Goal: Task Accomplishment & Management: Use online tool/utility

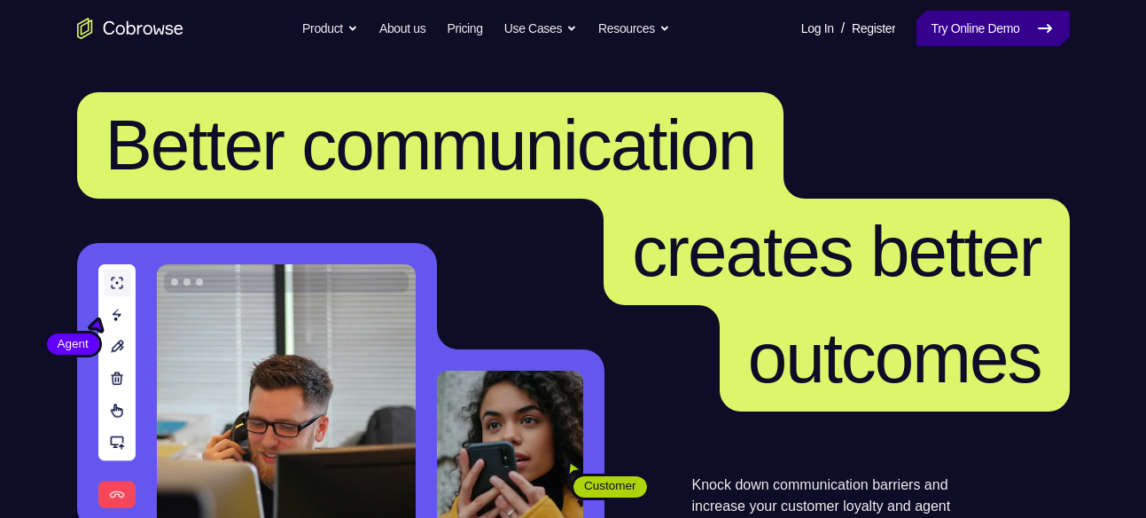
click at [949, 22] on link "Try Online Demo" at bounding box center [993, 28] width 152 height 35
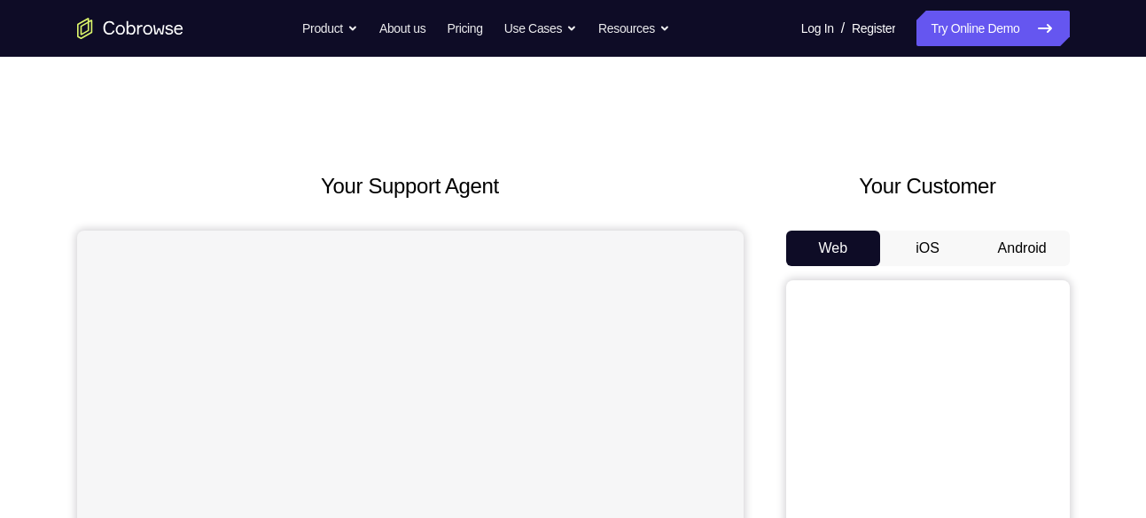
scroll to position [135, 0]
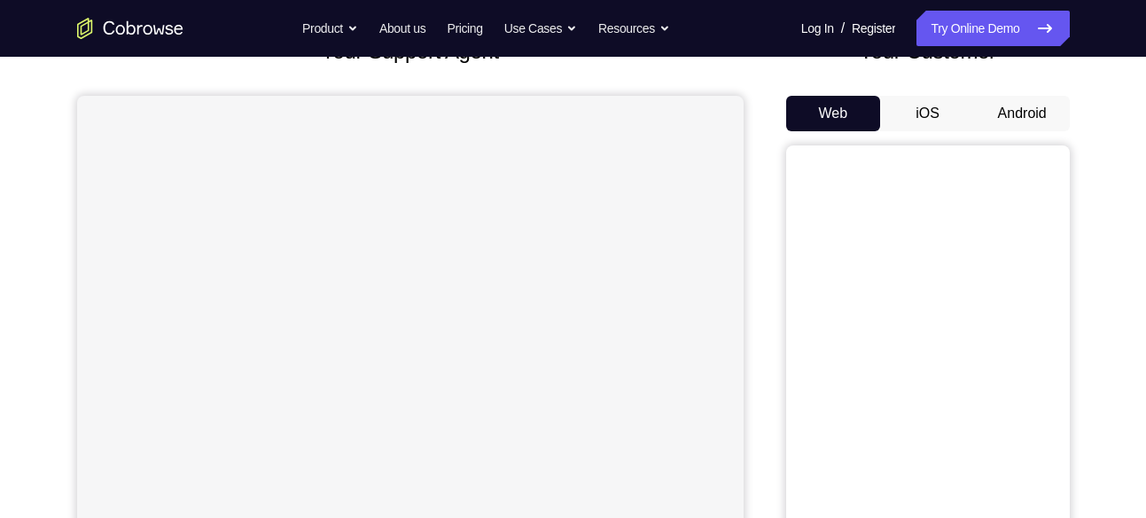
click at [1032, 112] on button "Android" at bounding box center [1022, 113] width 95 height 35
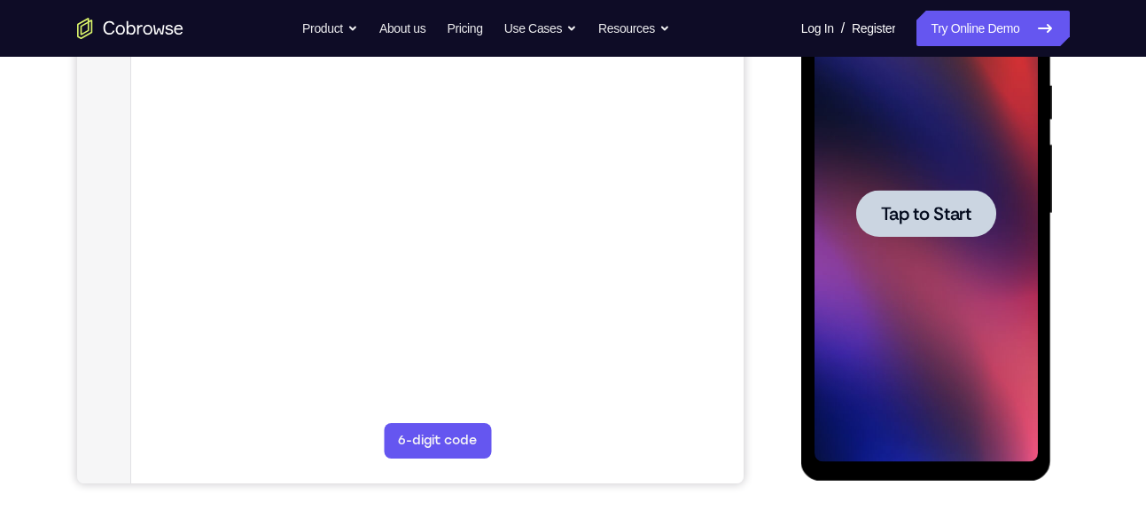
scroll to position [0, 0]
click at [933, 175] on div at bounding box center [926, 213] width 223 height 496
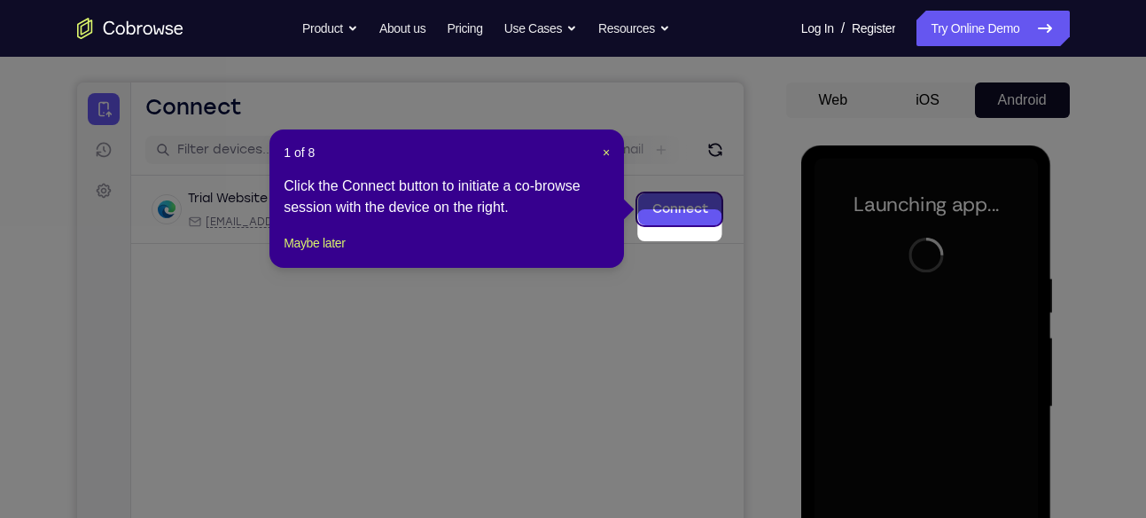
scroll to position [129, 0]
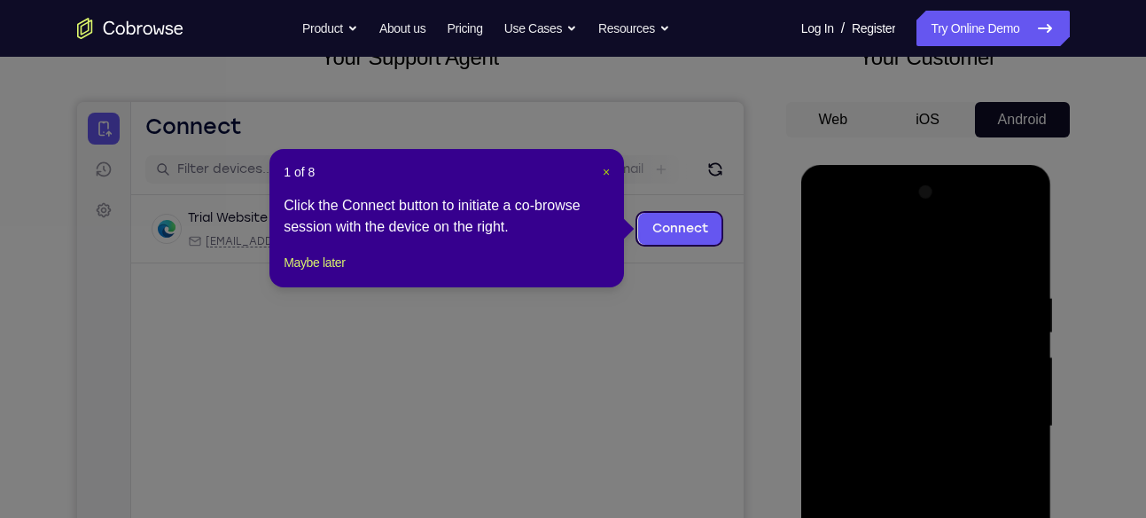
click at [605, 171] on span "×" at bounding box center [606, 172] width 7 height 14
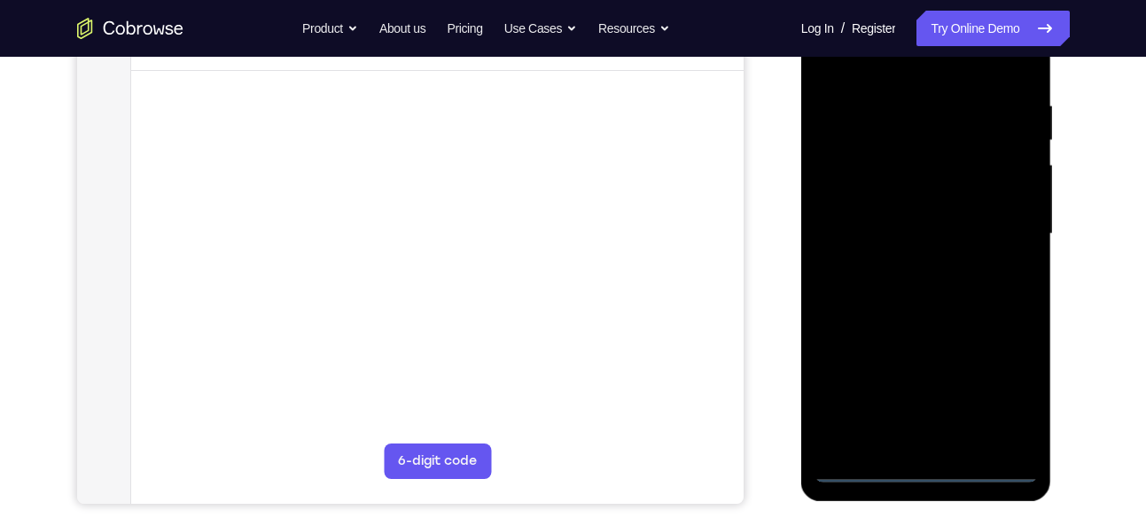
scroll to position [322, 0]
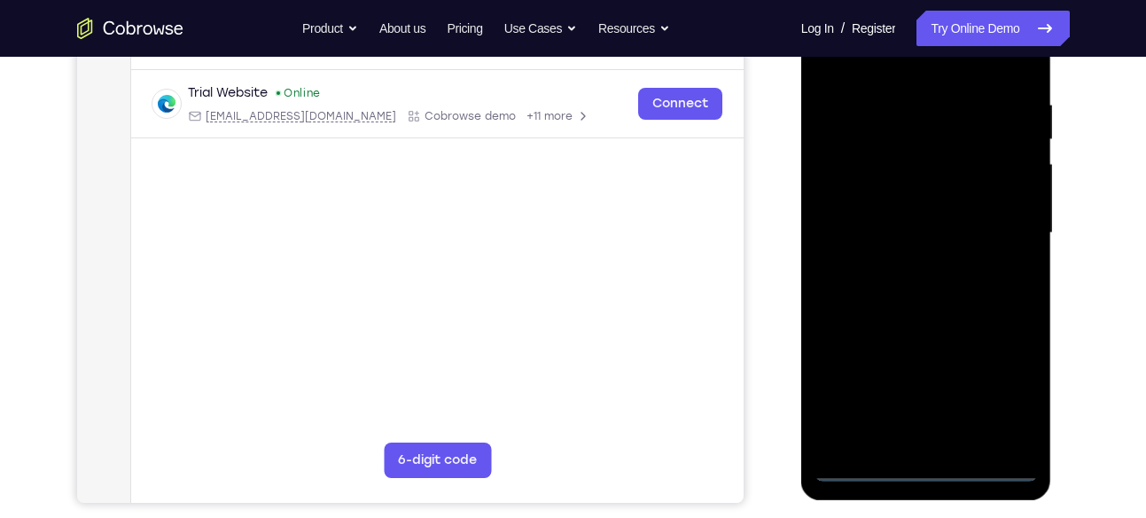
click at [926, 465] on div at bounding box center [926, 233] width 223 height 496
click at [1003, 399] on div at bounding box center [926, 233] width 223 height 496
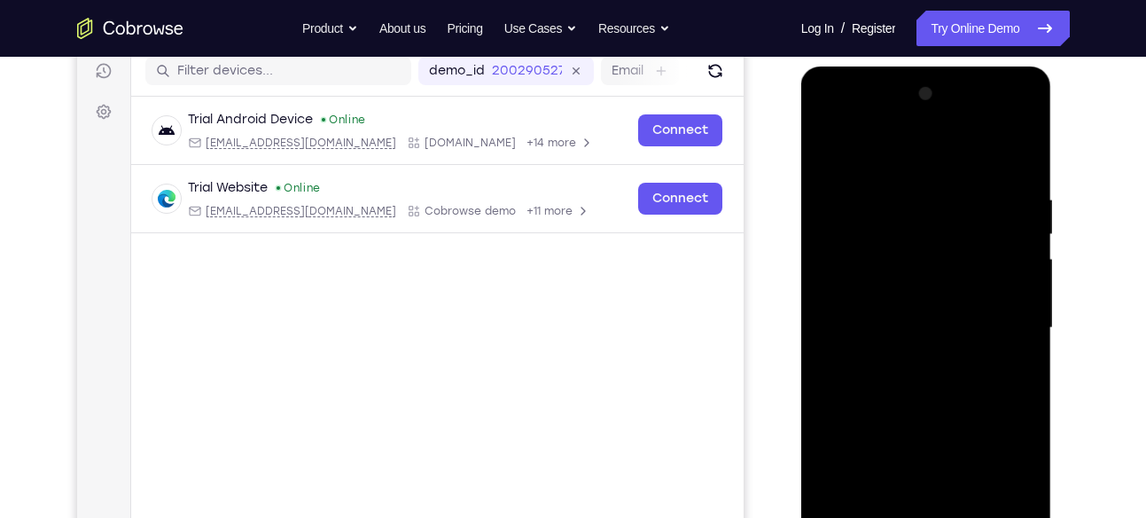
click at [883, 151] on div at bounding box center [926, 328] width 223 height 496
click at [1003, 318] on div at bounding box center [926, 328] width 223 height 496
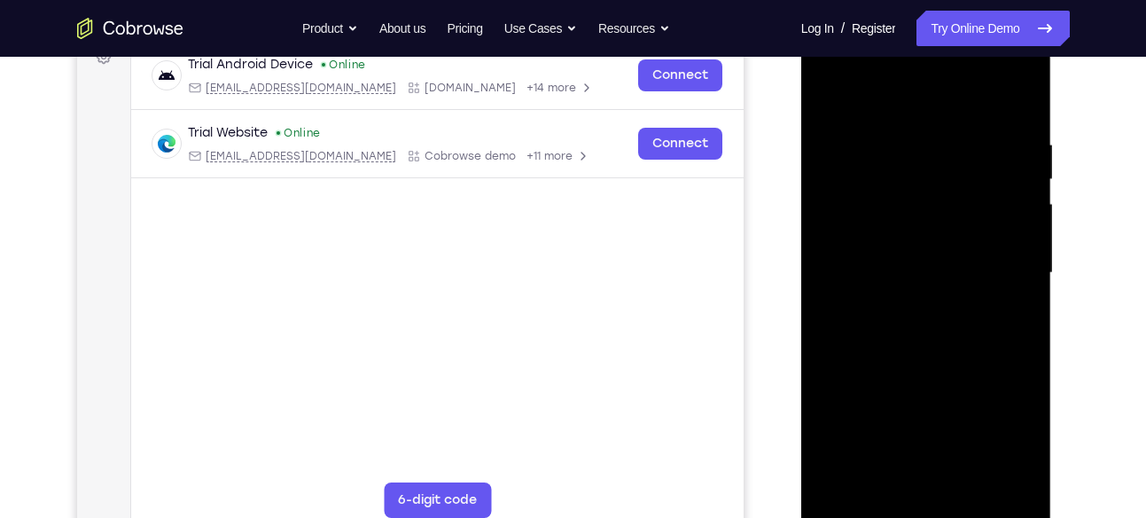
click at [908, 304] on div at bounding box center [926, 273] width 223 height 496
click at [895, 245] on div at bounding box center [926, 273] width 223 height 496
click at [911, 242] on div at bounding box center [926, 273] width 223 height 496
click at [930, 268] on div at bounding box center [926, 273] width 223 height 496
click at [945, 324] on div at bounding box center [926, 273] width 223 height 496
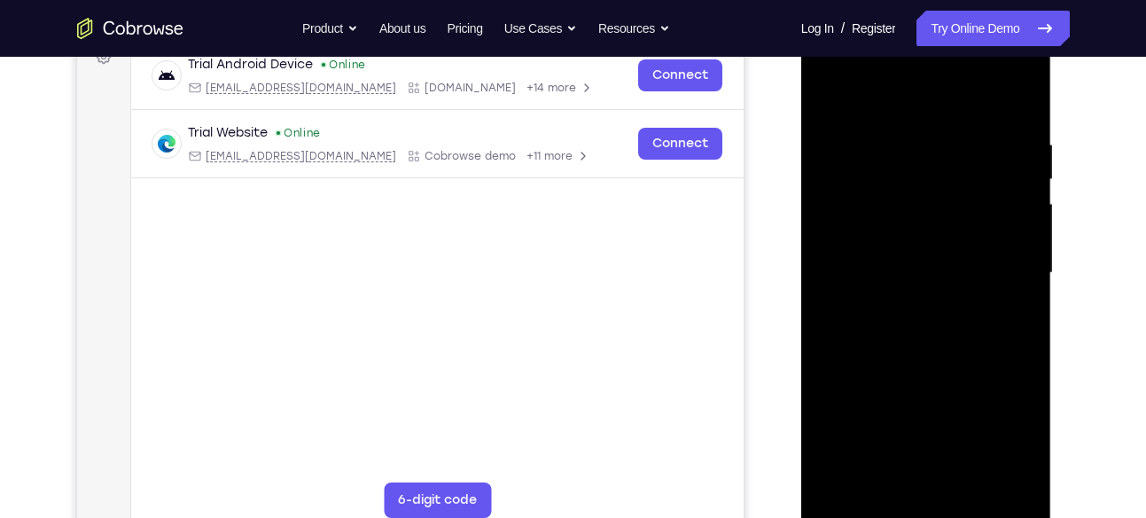
click at [945, 324] on div at bounding box center [926, 273] width 223 height 496
click at [912, 360] on div at bounding box center [926, 273] width 223 height 496
click at [922, 187] on div at bounding box center [926, 273] width 223 height 496
click at [932, 182] on div at bounding box center [926, 273] width 223 height 496
click at [970, 220] on div at bounding box center [926, 273] width 223 height 496
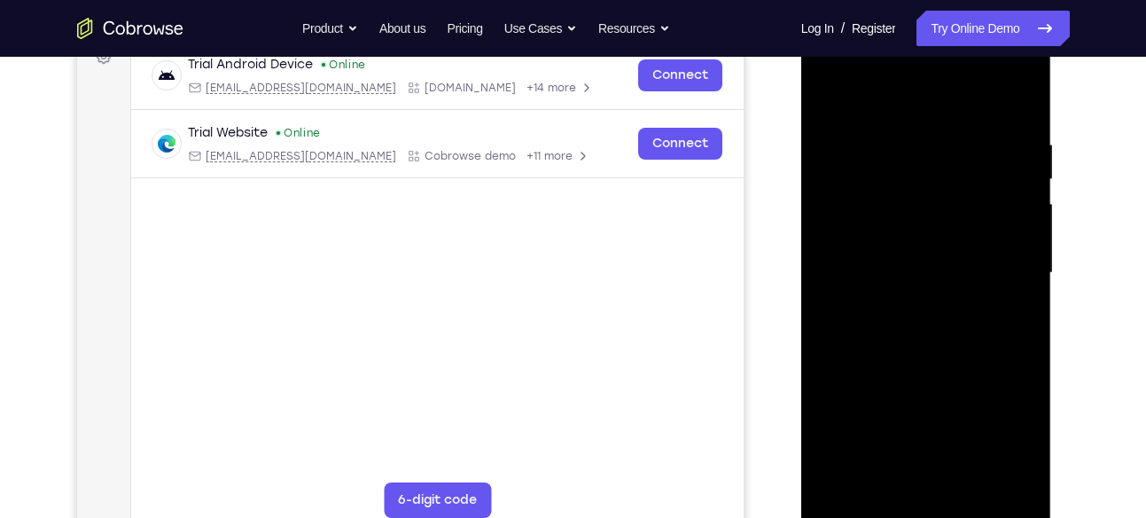
click at [879, 186] on div at bounding box center [926, 273] width 223 height 496
click at [960, 231] on div at bounding box center [926, 273] width 223 height 496
click at [932, 343] on div at bounding box center [926, 273] width 223 height 496
click at [1026, 92] on div at bounding box center [926, 273] width 223 height 496
click at [878, 291] on div at bounding box center [926, 273] width 223 height 496
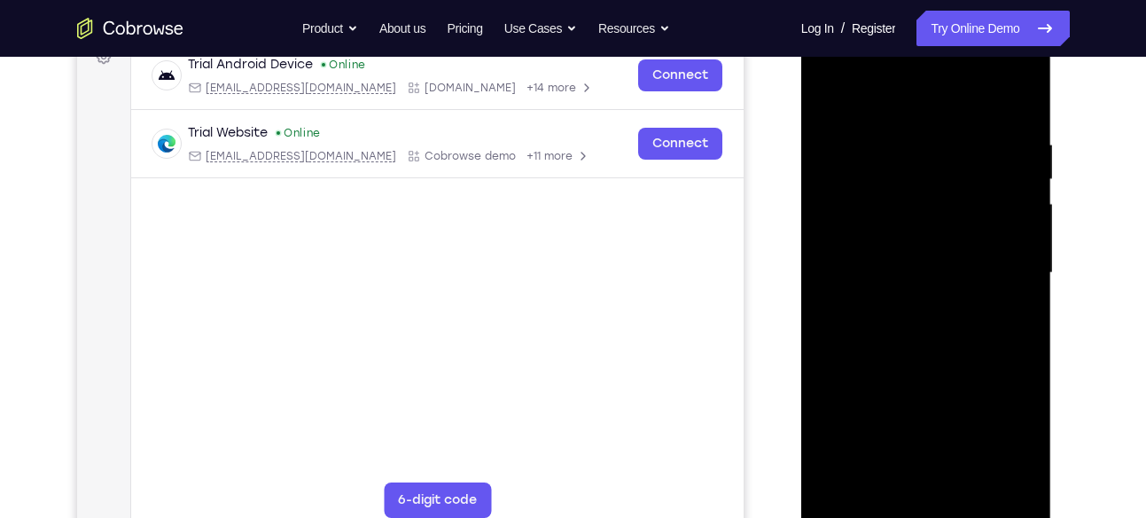
click at [828, 93] on div at bounding box center [926, 273] width 223 height 496
click at [970, 478] on div at bounding box center [926, 273] width 223 height 496
click at [931, 363] on div at bounding box center [926, 273] width 223 height 496
drag, startPoint x: 938, startPoint y: 373, endPoint x: 915, endPoint y: 411, distance: 44.5
click at [915, 411] on div at bounding box center [926, 273] width 223 height 496
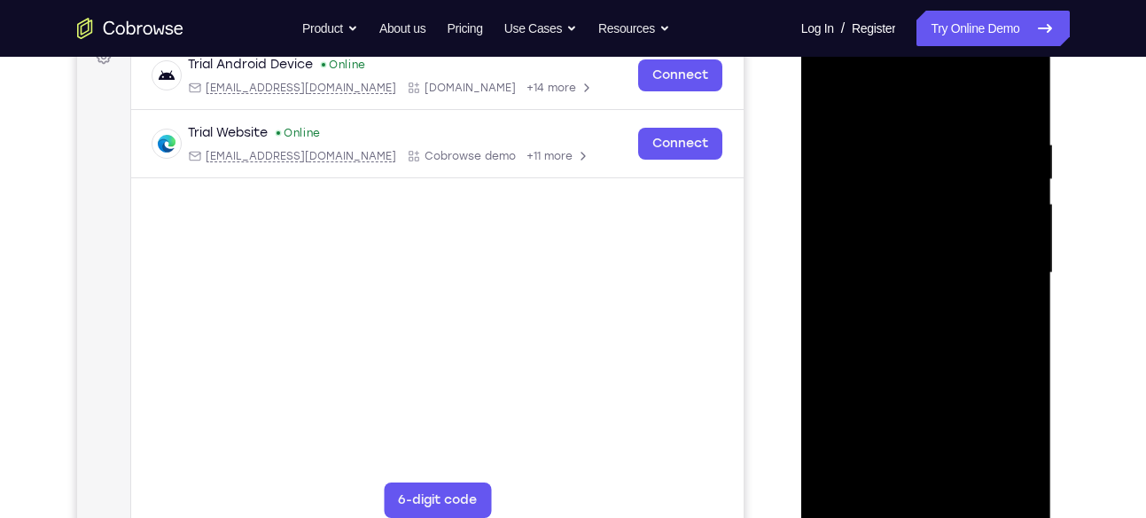
click at [831, 90] on div at bounding box center [926, 273] width 223 height 496
click at [1025, 93] on div at bounding box center [926, 273] width 223 height 496
click at [912, 219] on div at bounding box center [926, 273] width 223 height 496
click at [832, 92] on div at bounding box center [926, 273] width 223 height 496
drag, startPoint x: 917, startPoint y: 340, endPoint x: 876, endPoint y: 199, distance: 147.6
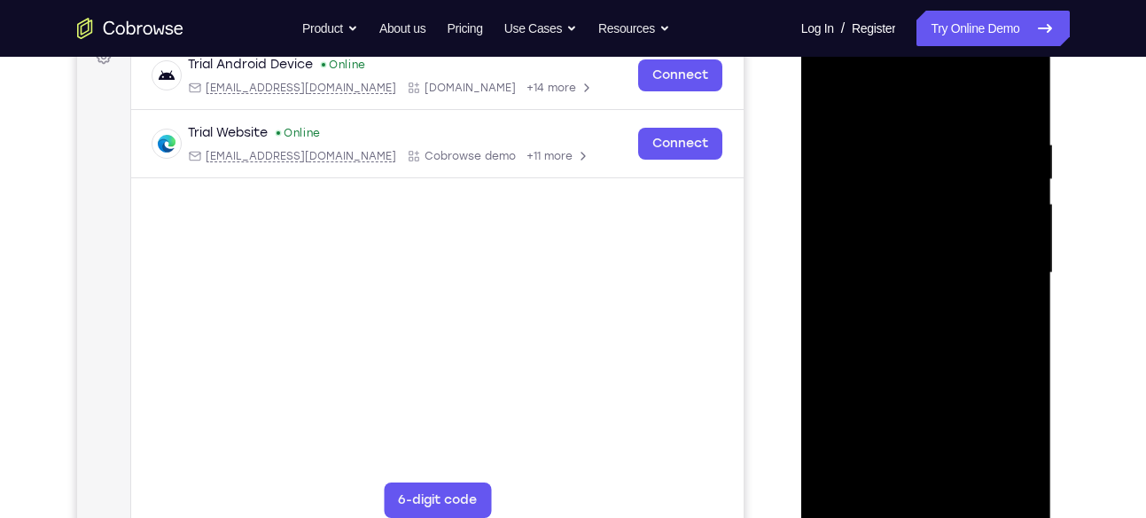
click at [876, 199] on div at bounding box center [926, 273] width 223 height 496
click at [877, 277] on div at bounding box center [926, 273] width 223 height 496
drag, startPoint x: 832, startPoint y: 167, endPoint x: 891, endPoint y: 219, distance: 79.1
click at [891, 219] on div at bounding box center [926, 273] width 223 height 496
drag, startPoint x: 891, startPoint y: 219, endPoint x: 912, endPoint y: 348, distance: 131.2
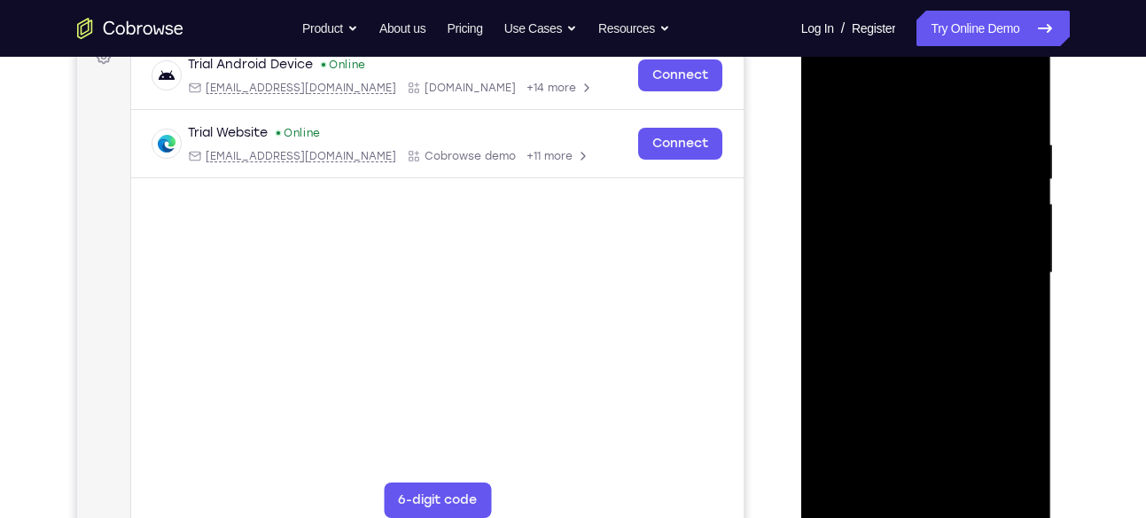
click at [912, 348] on div at bounding box center [926, 273] width 223 height 496
click at [977, 154] on div at bounding box center [926, 273] width 223 height 496
click at [834, 96] on div at bounding box center [926, 273] width 223 height 496
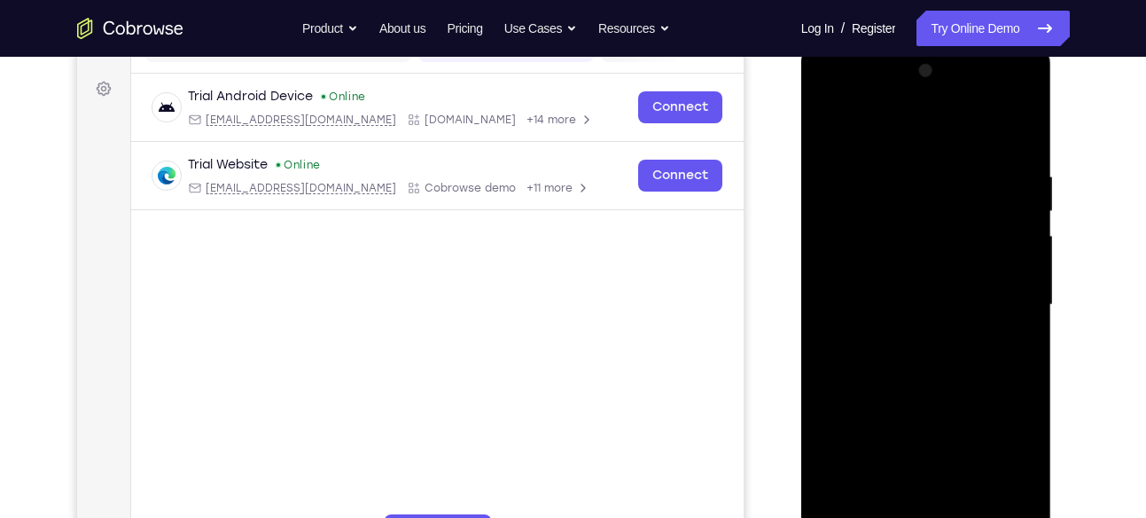
scroll to position [246, 0]
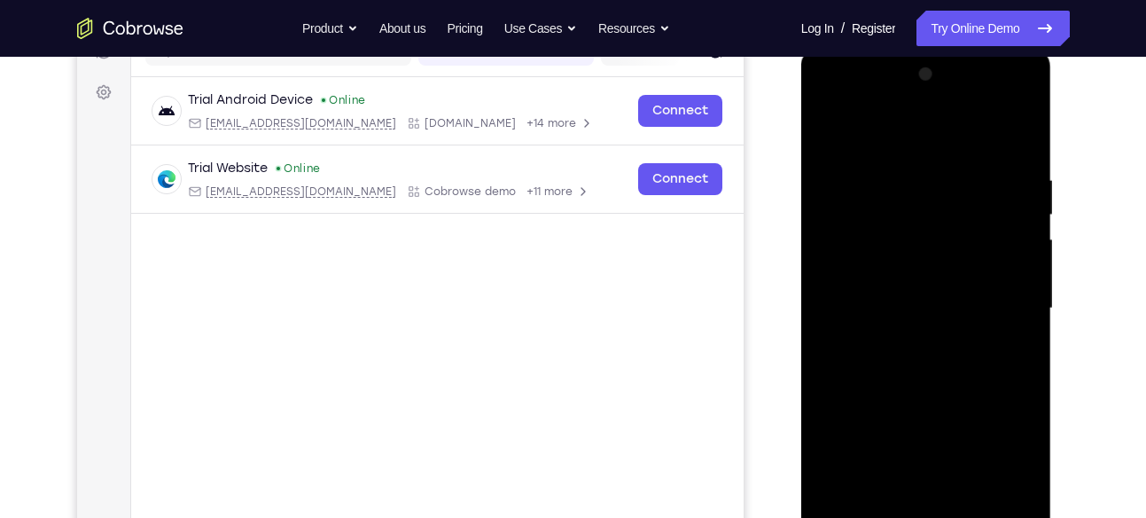
click at [832, 127] on div at bounding box center [926, 308] width 223 height 496
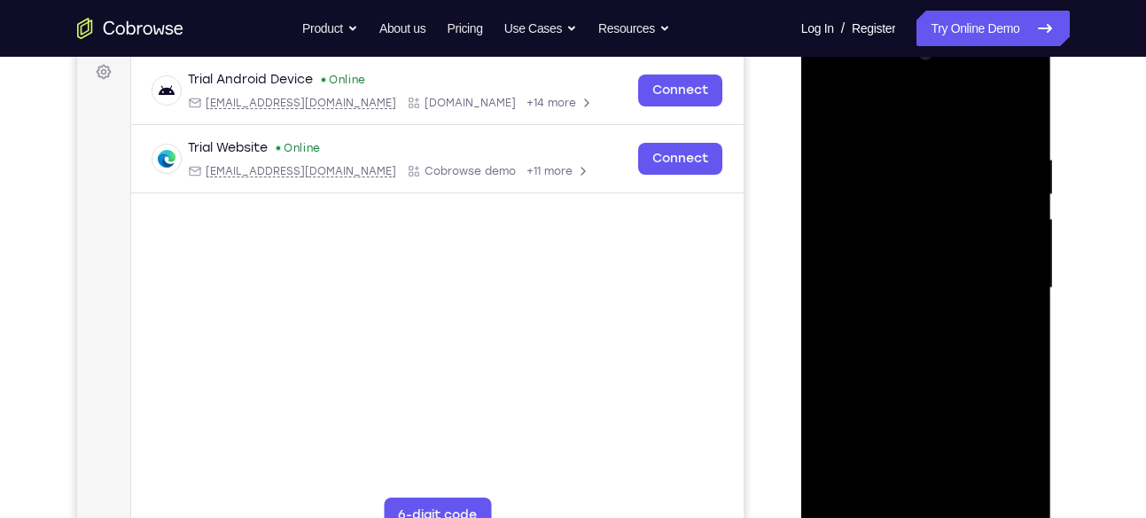
scroll to position [268, 0]
click at [898, 148] on div at bounding box center [926, 287] width 223 height 496
click at [905, 483] on div at bounding box center [926, 287] width 223 height 496
click at [1020, 112] on div at bounding box center [926, 287] width 223 height 496
drag, startPoint x: 978, startPoint y: 159, endPoint x: 840, endPoint y: 175, distance: 138.3
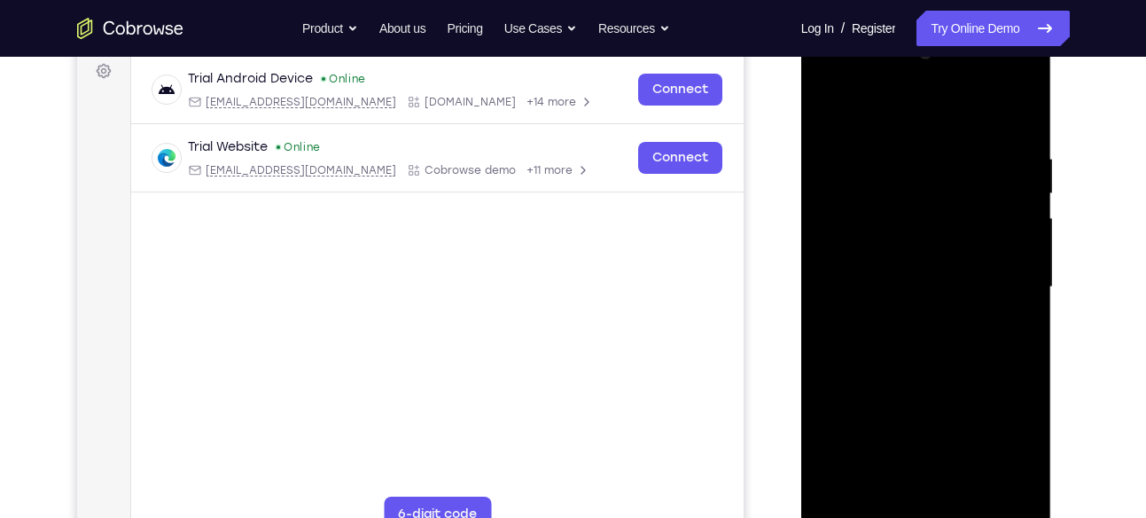
click at [840, 175] on div at bounding box center [926, 287] width 223 height 496
drag, startPoint x: 964, startPoint y: 152, endPoint x: 783, endPoint y: 154, distance: 180.9
click at [801, 154] on html "Online web based iOS Simulators and Android Emulators. Run iPhone, iPad, Mobile…" at bounding box center [927, 292] width 253 height 532
click at [969, 498] on div at bounding box center [926, 287] width 223 height 496
drag, startPoint x: 916, startPoint y: 431, endPoint x: 894, endPoint y: 329, distance: 104.3
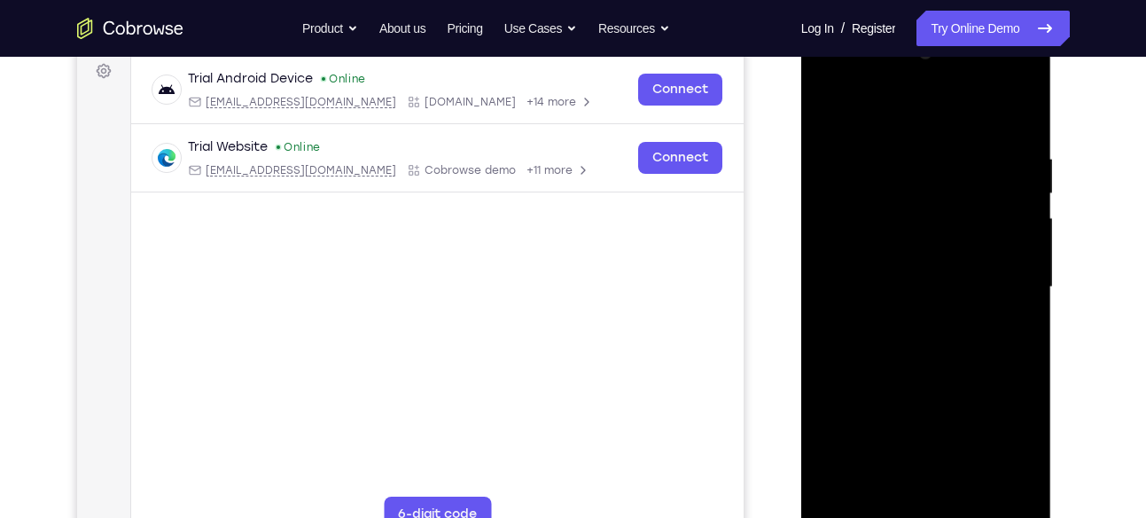
click at [894, 329] on div at bounding box center [926, 287] width 223 height 496
drag, startPoint x: 915, startPoint y: 420, endPoint x: 880, endPoint y: 285, distance: 139.1
click at [880, 285] on div at bounding box center [926, 287] width 223 height 496
drag, startPoint x: 929, startPoint y: 419, endPoint x: 896, endPoint y: 319, distance: 105.4
click at [896, 319] on div at bounding box center [926, 287] width 223 height 496
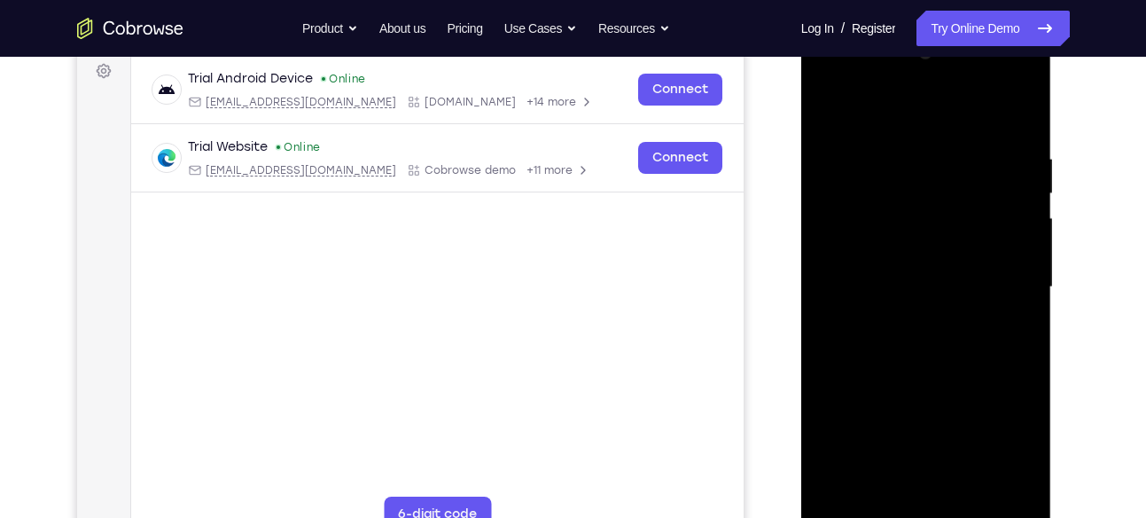
drag, startPoint x: 934, startPoint y: 438, endPoint x: 887, endPoint y: 277, distance: 167.2
click at [887, 277] on div at bounding box center [926, 287] width 223 height 496
drag, startPoint x: 963, startPoint y: 434, endPoint x: 911, endPoint y: 309, distance: 134.3
click at [911, 309] on div at bounding box center [926, 287] width 223 height 496
drag, startPoint x: 935, startPoint y: 379, endPoint x: 883, endPoint y: 259, distance: 131.4
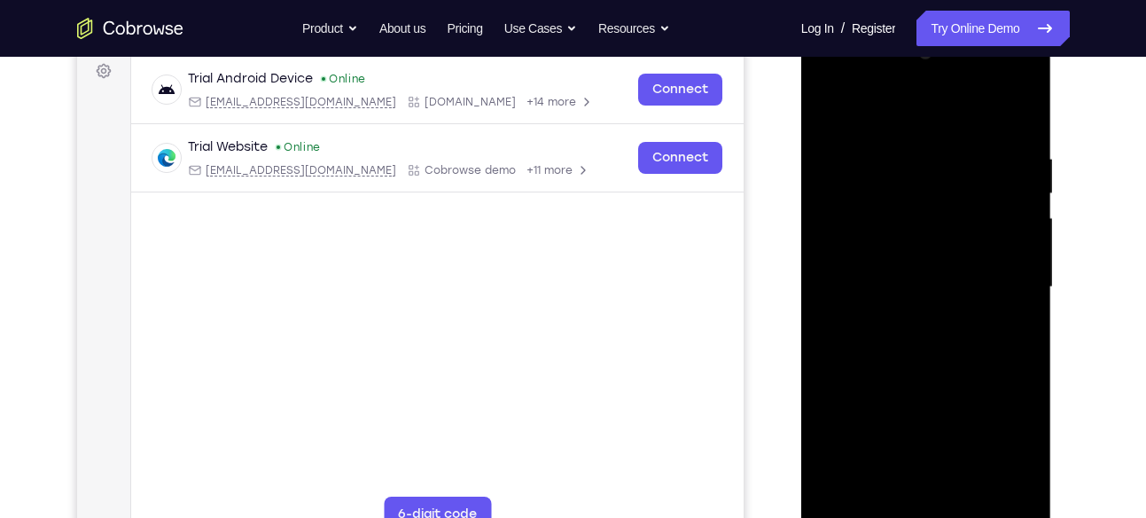
click at [883, 259] on div at bounding box center [926, 287] width 223 height 496
click at [902, 449] on div at bounding box center [926, 287] width 223 height 496
click at [834, 109] on div at bounding box center [926, 287] width 223 height 496
click at [840, 102] on div at bounding box center [926, 287] width 223 height 496
click at [963, 145] on div at bounding box center [926, 287] width 223 height 496
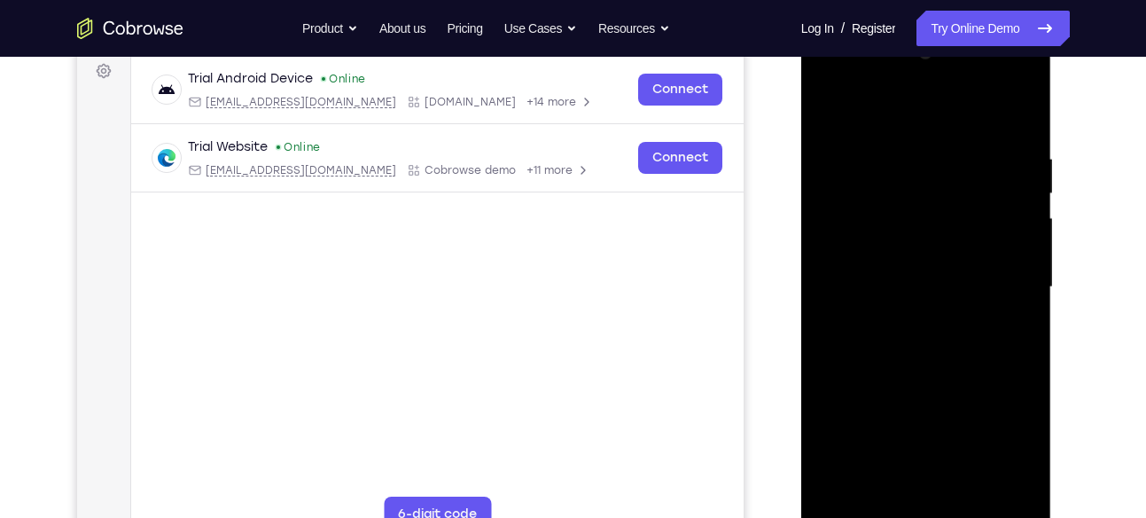
click at [1035, 195] on div at bounding box center [926, 287] width 223 height 496
click at [1007, 266] on div at bounding box center [926, 287] width 223 height 496
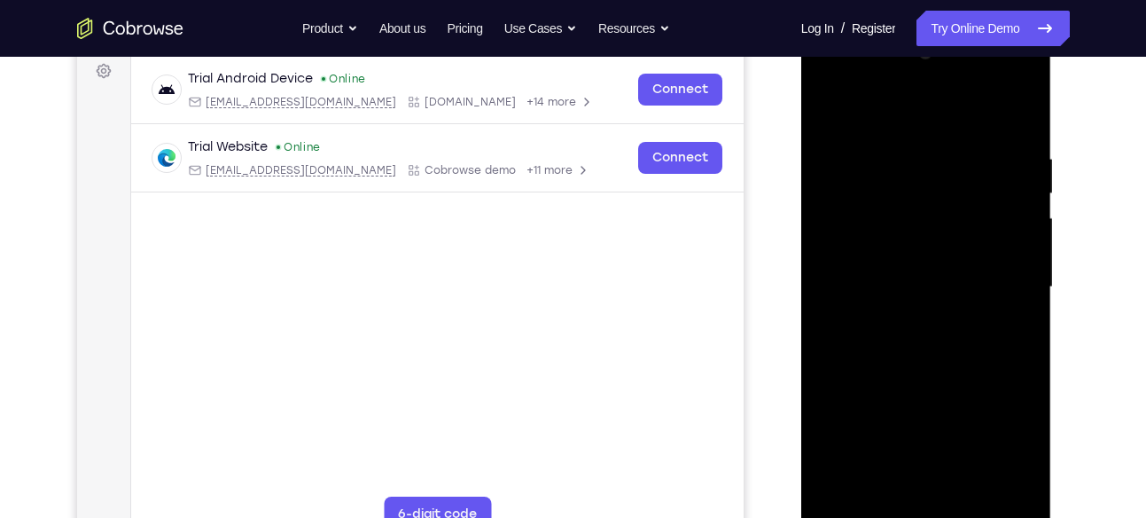
click at [839, 287] on div at bounding box center [926, 287] width 223 height 496
click at [1027, 291] on div at bounding box center [926, 287] width 223 height 496
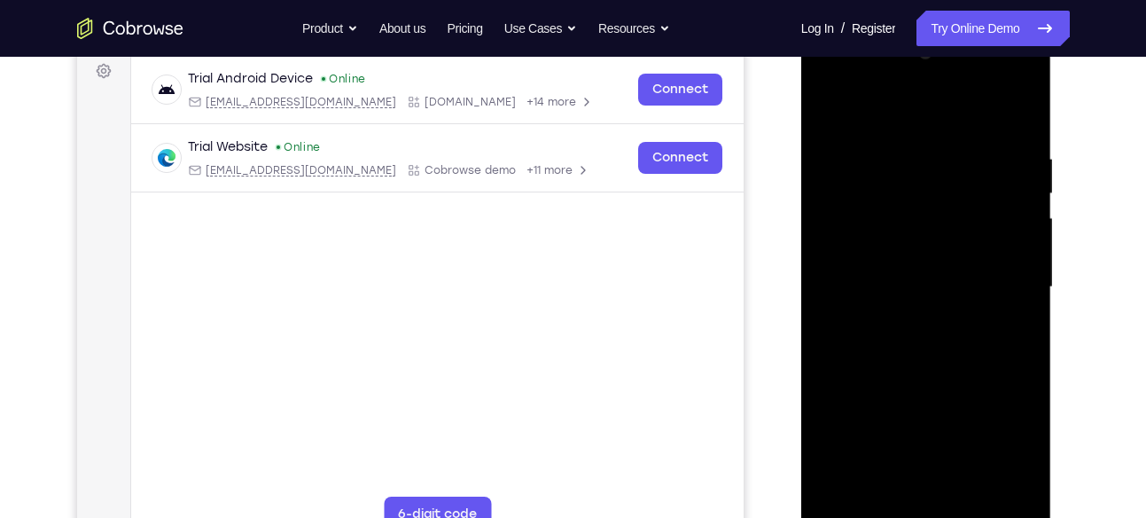
click at [1027, 291] on div at bounding box center [926, 287] width 223 height 496
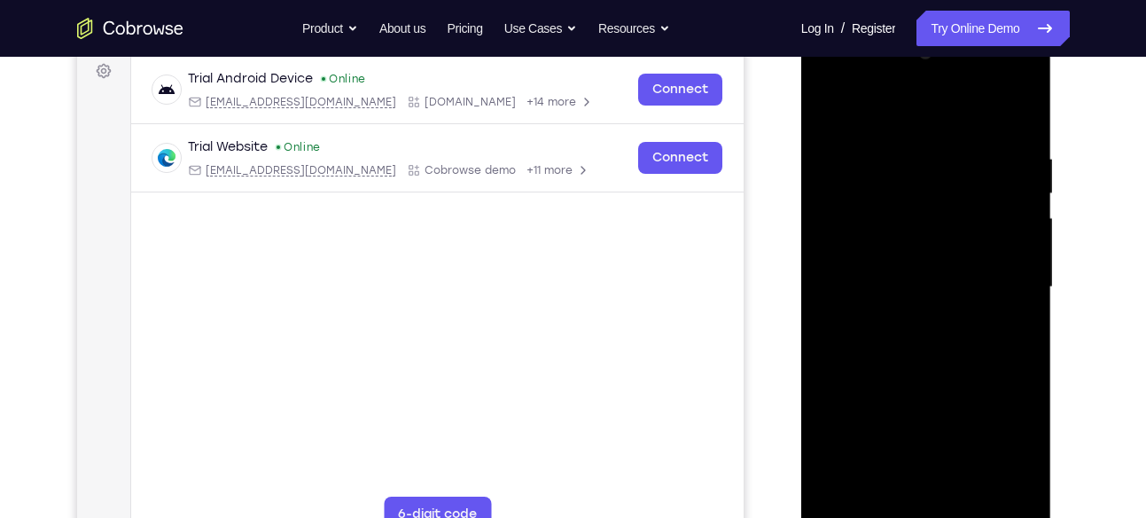
click at [1027, 291] on div at bounding box center [926, 287] width 223 height 496
click at [1021, 269] on div at bounding box center [926, 287] width 223 height 496
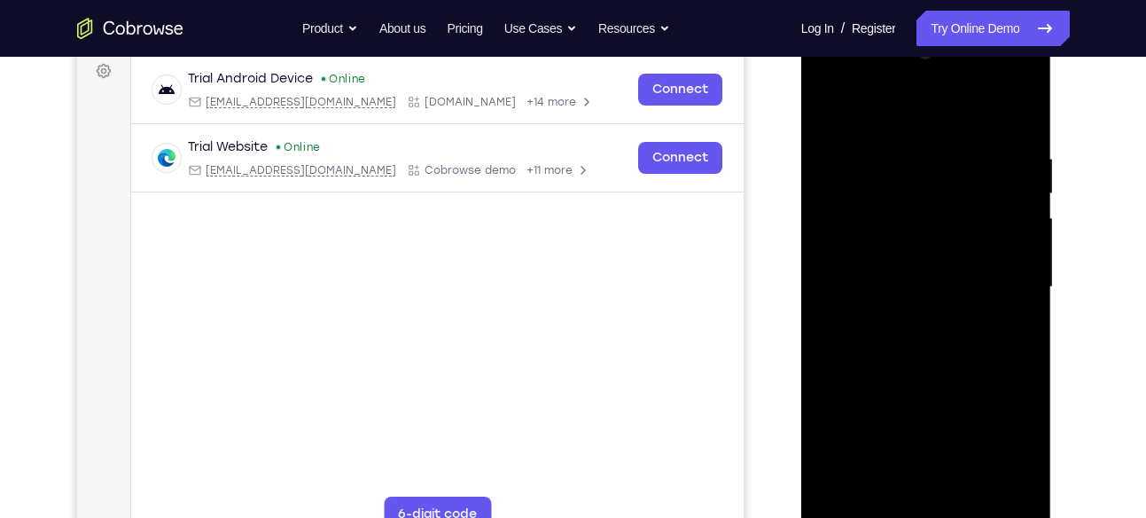
click at [1021, 269] on div at bounding box center [926, 287] width 223 height 496
drag, startPoint x: 1003, startPoint y: 262, endPoint x: 802, endPoint y: 233, distance: 202.4
click at [802, 233] on div at bounding box center [926, 290] width 251 height 528
drag, startPoint x: 1022, startPoint y: 240, endPoint x: 784, endPoint y: 201, distance: 241.6
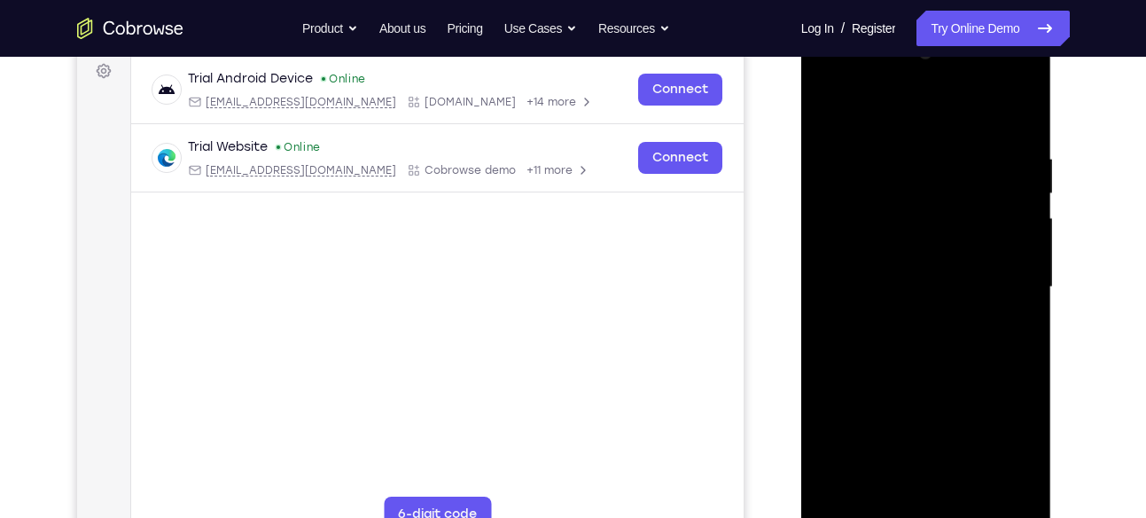
click at [801, 201] on html "Online web based iOS Simulators and Android Emulators. Run iPhone, iPad, Mobile…" at bounding box center [927, 292] width 253 height 532
